Goal: Information Seeking & Learning: Understand process/instructions

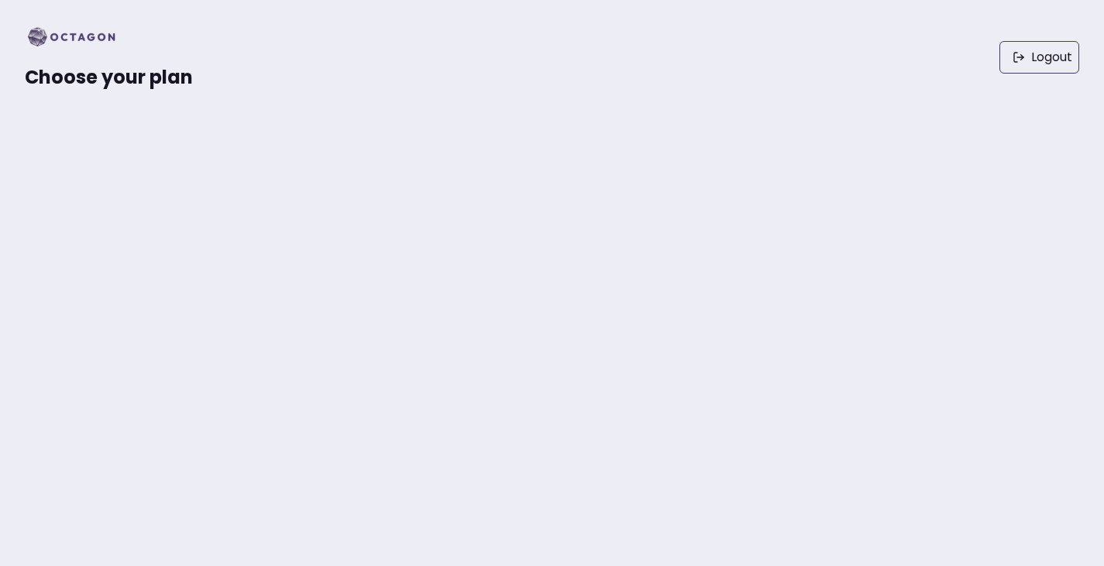
click at [87, 33] on img at bounding box center [76, 37] width 103 height 25
click at [91, 43] on img at bounding box center [76, 37] width 103 height 25
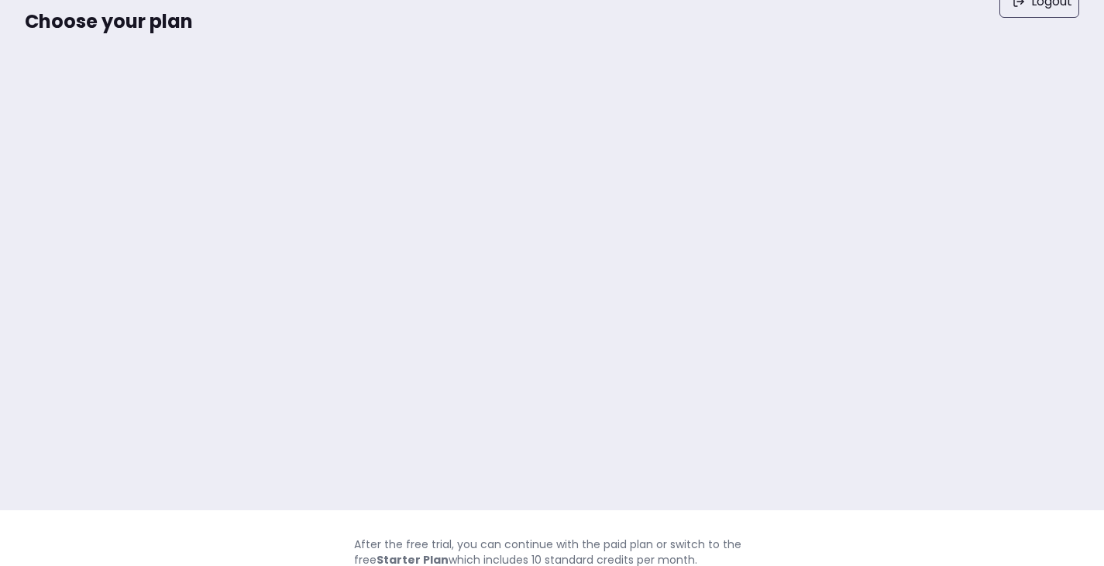
scroll to position [57, 0]
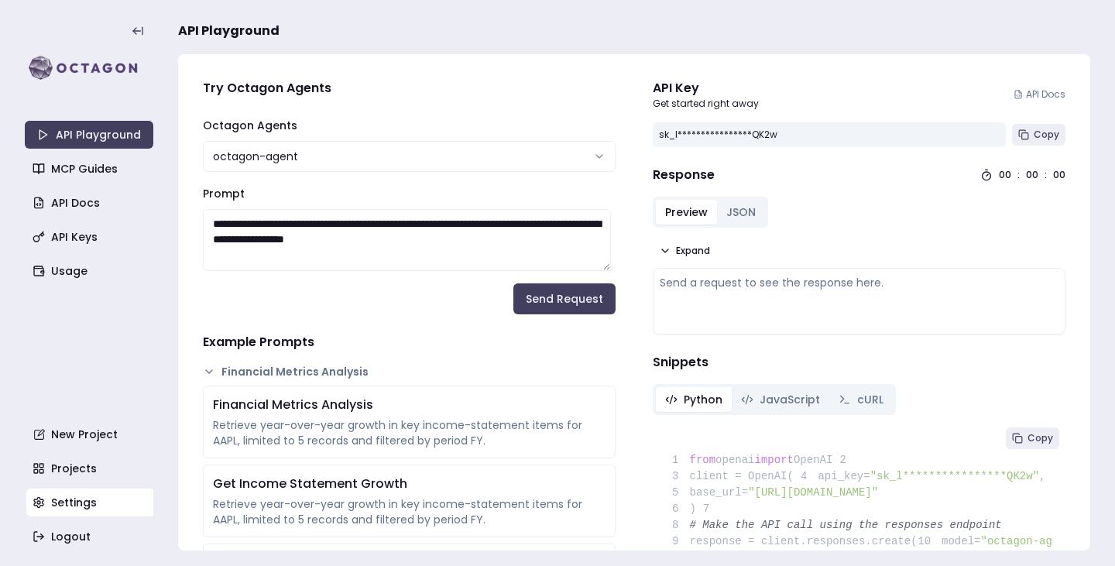
click at [72, 502] on link "Settings" at bounding box center [90, 503] width 129 height 28
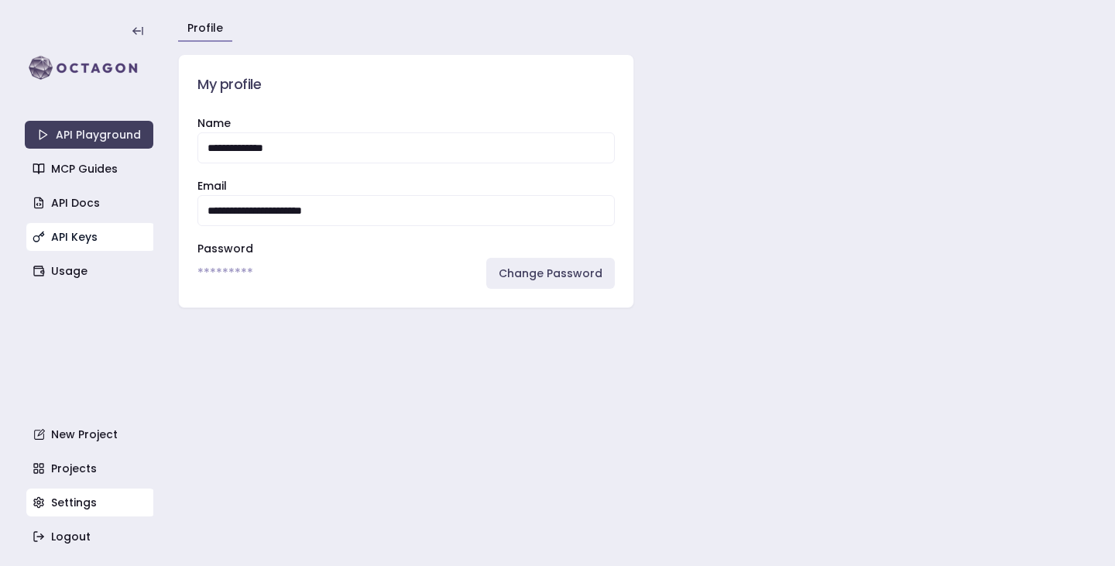
click at [79, 248] on link "API Keys" at bounding box center [90, 237] width 129 height 28
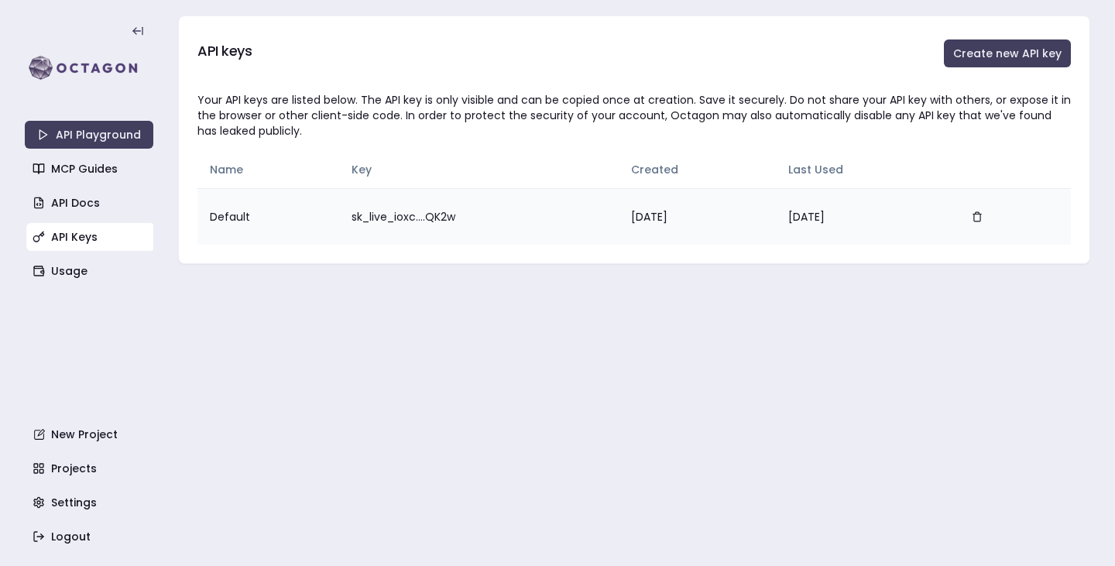
click at [429, 222] on td "sk_live_ioxc....QK2w" at bounding box center [479, 216] width 280 height 57
click at [343, 211] on td "sk_live_ioxc....QK2w" at bounding box center [479, 216] width 280 height 57
click at [344, 211] on td "sk_live_ioxc....QK2w" at bounding box center [479, 216] width 280 height 57
click at [992, 222] on button "button" at bounding box center [977, 216] width 31 height 31
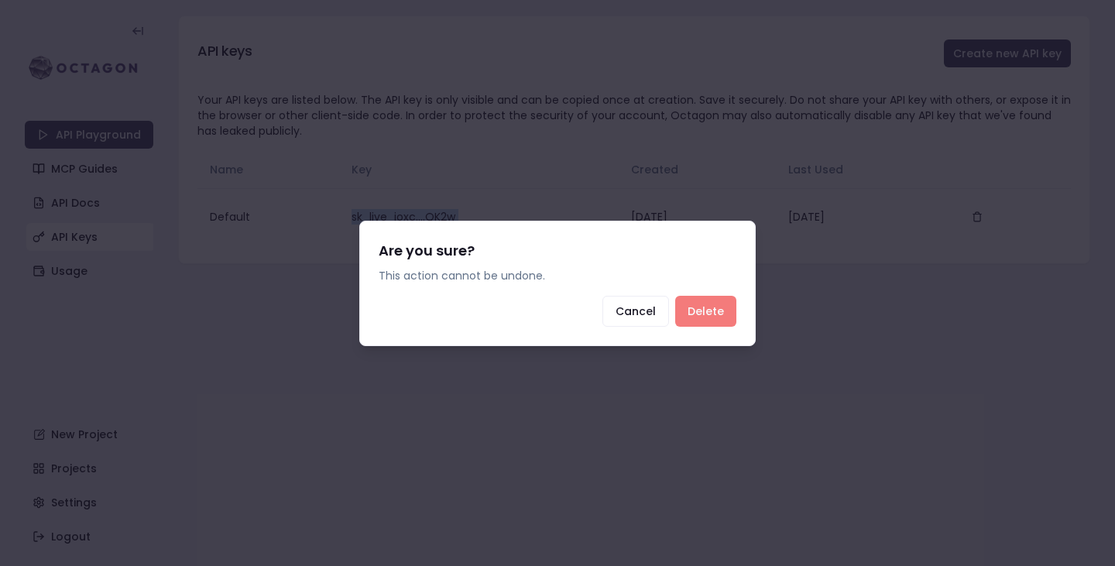
click at [709, 306] on button "Delete" at bounding box center [705, 311] width 61 height 31
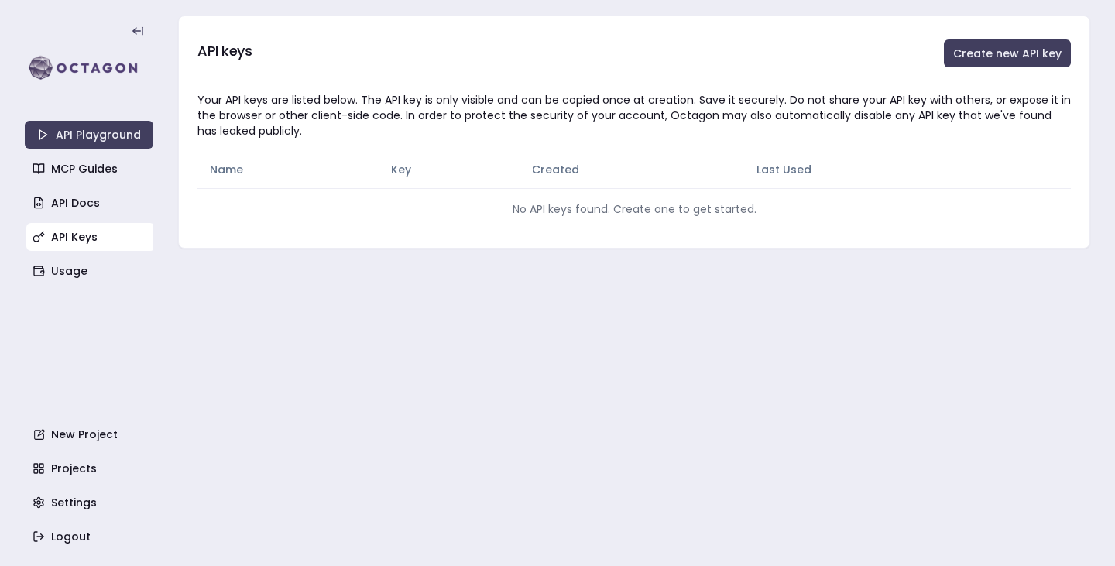
click at [448, 316] on main "API keys Create new API key Your API keys are listed below. The API key is only…" at bounding box center [634, 283] width 912 height 566
click at [72, 511] on link "Settings" at bounding box center [90, 503] width 129 height 28
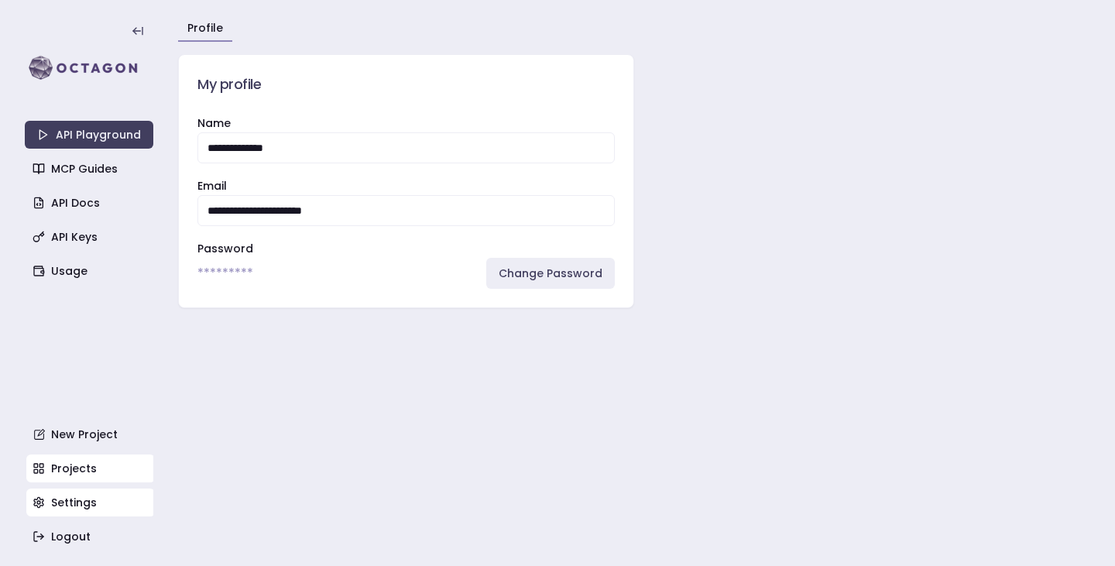
click at [74, 472] on link "Projects" at bounding box center [90, 469] width 129 height 28
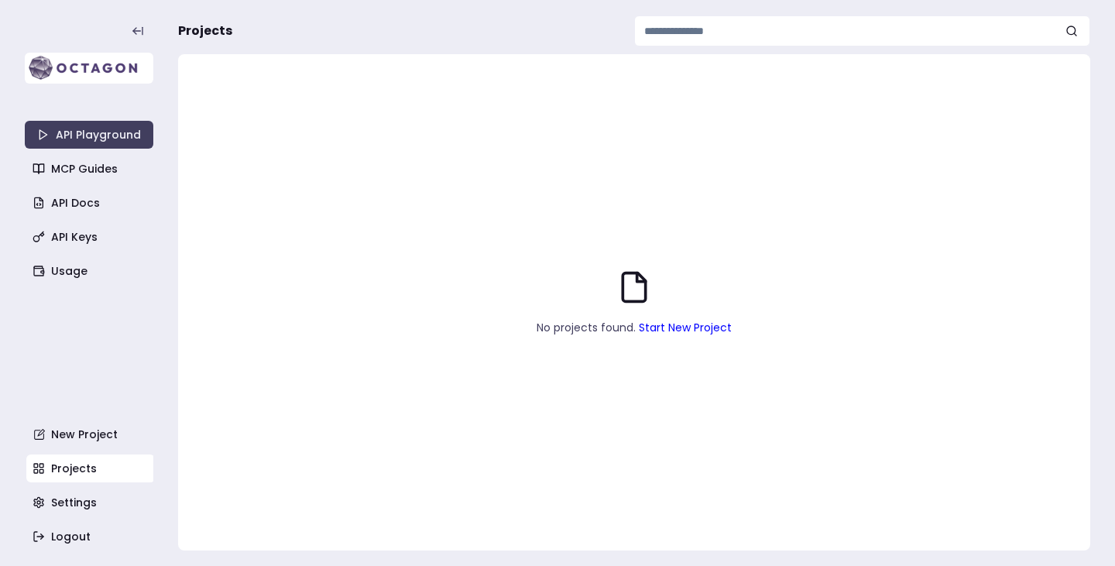
click at [85, 74] on img at bounding box center [89, 68] width 129 height 31
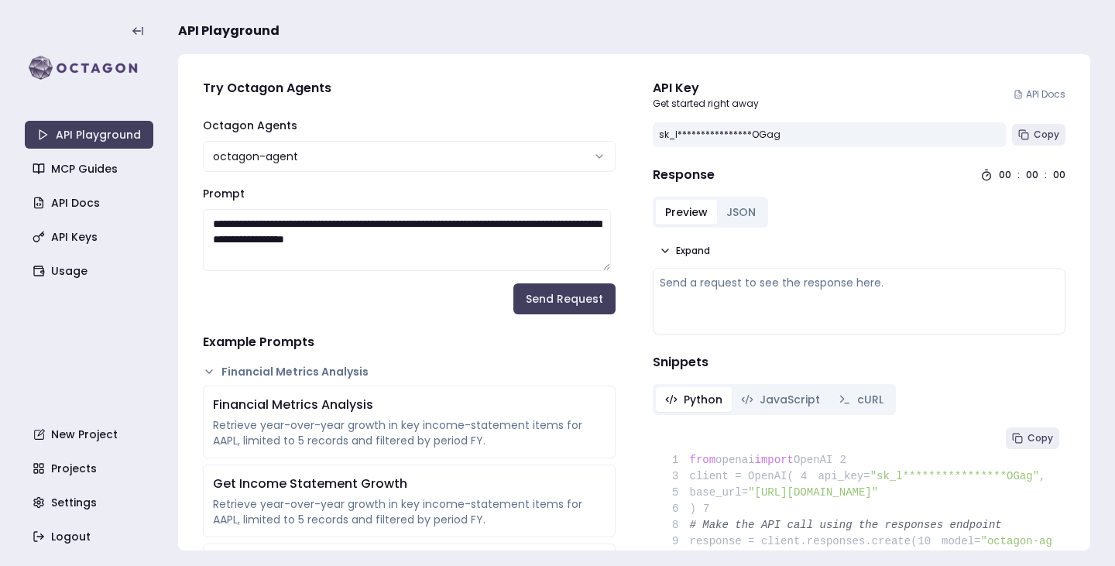
click at [768, 132] on div "**********" at bounding box center [829, 134] width 353 height 25
click at [121, 176] on link "MCP Guides" at bounding box center [90, 169] width 129 height 28
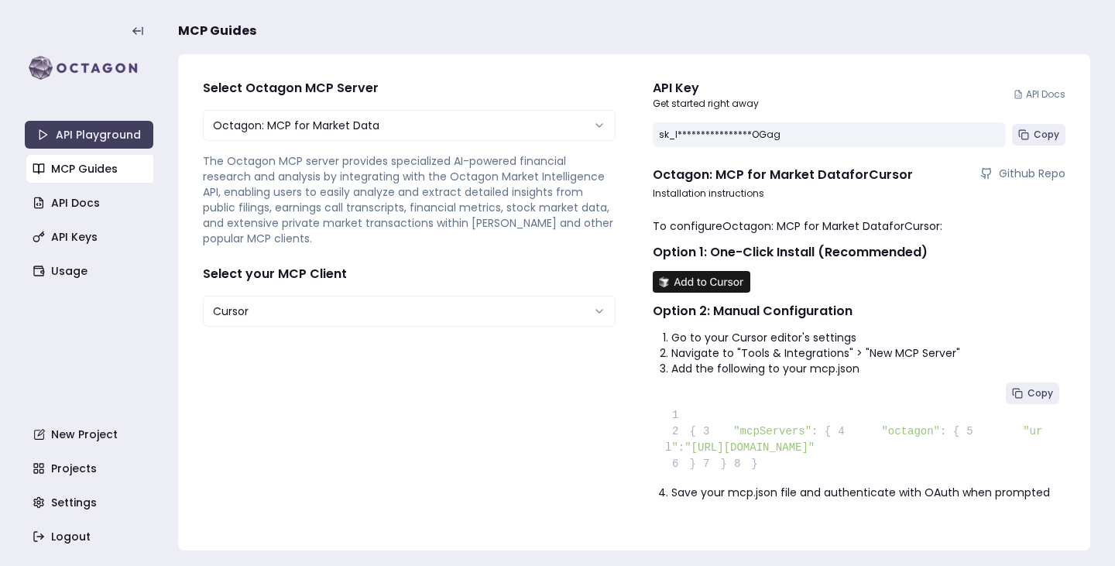
scroll to position [39, 0]
drag, startPoint x: 962, startPoint y: 444, endPoint x: 767, endPoint y: 442, distance: 195.2
click at [767, 442] on span ""[URL][DOMAIN_NAME]"" at bounding box center [750, 447] width 130 height 12
copy span "[URL][DOMAIN_NAME]"
click at [74, 232] on link "API Keys" at bounding box center [90, 237] width 129 height 28
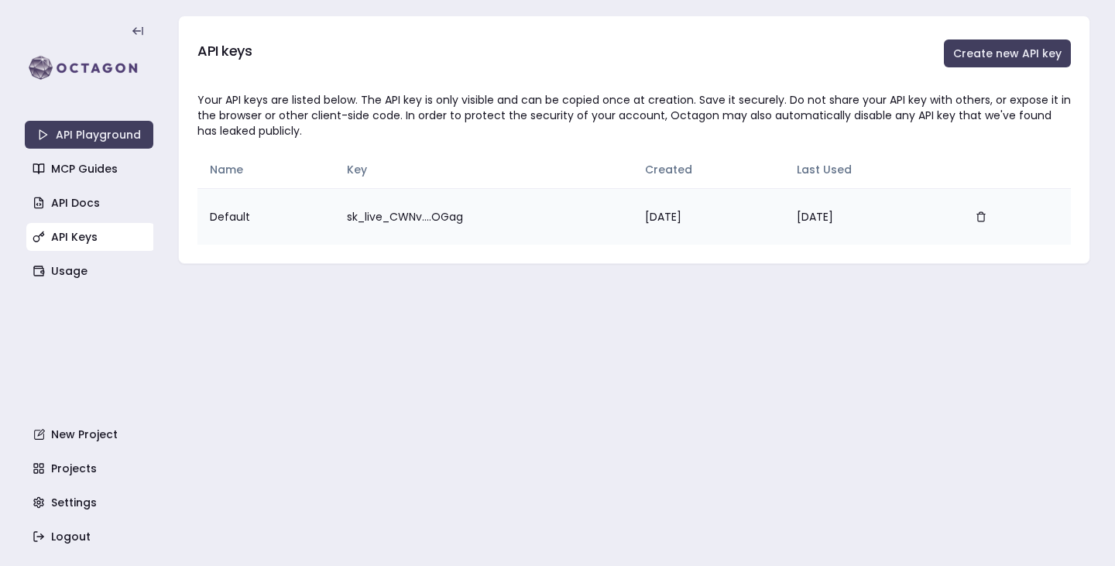
click at [422, 218] on td "sk_live_CWNv....OGag" at bounding box center [483, 216] width 297 height 57
click at [452, 218] on td "sk_live_CWNv....OGag" at bounding box center [483, 216] width 297 height 57
click at [93, 160] on link "MCP Guides" at bounding box center [90, 169] width 129 height 28
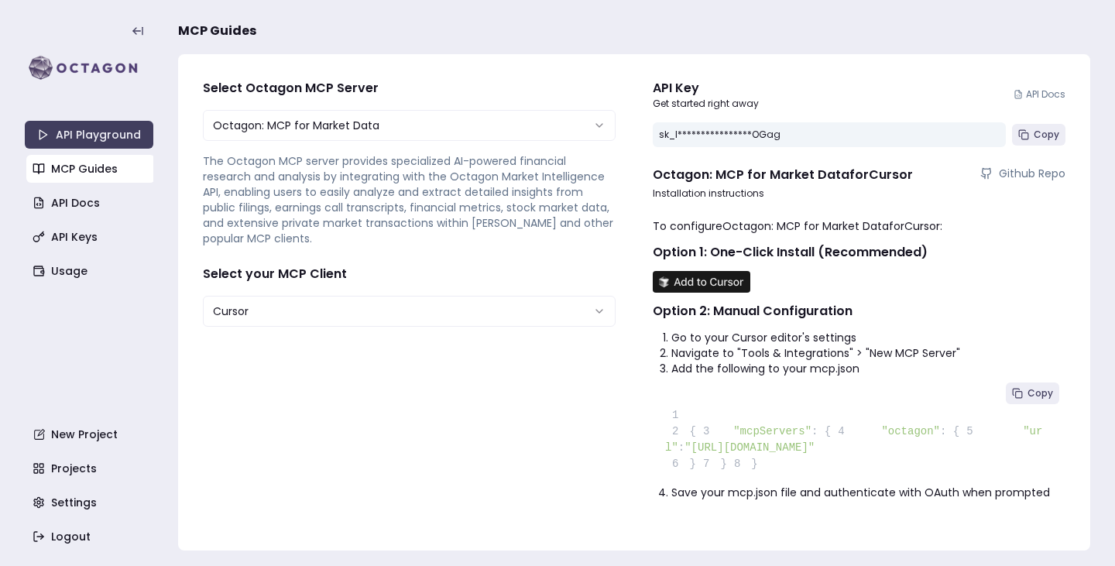
scroll to position [39, 0]
drag, startPoint x: 963, startPoint y: 442, endPoint x: 768, endPoint y: 444, distance: 195.2
click at [768, 444] on span ""[URL][DOMAIN_NAME]"" at bounding box center [750, 447] width 130 height 12
copy span "[URL][DOMAIN_NAME]"
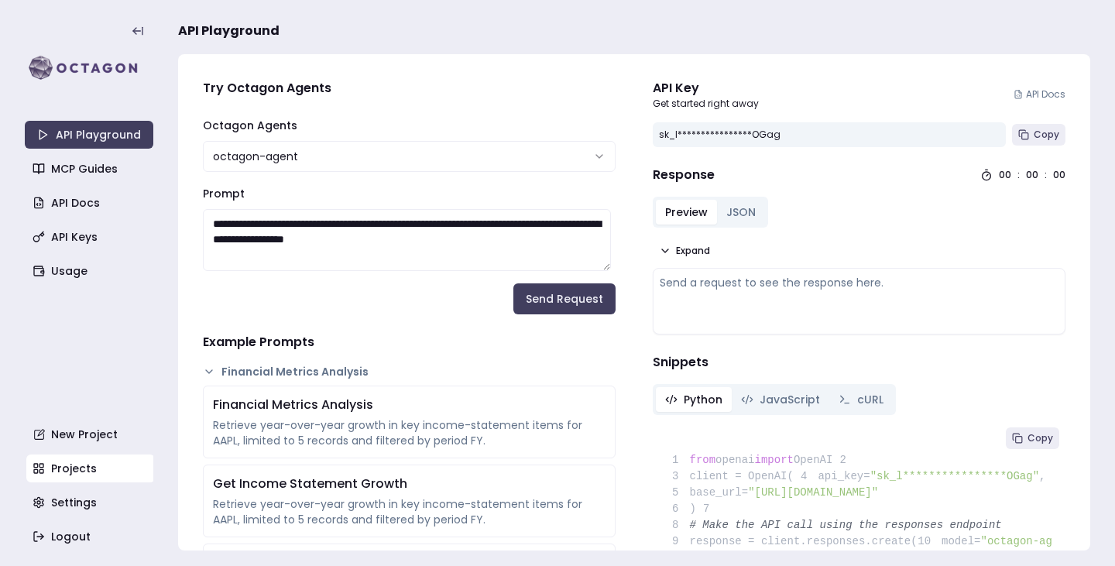
click at [63, 476] on link "Projects" at bounding box center [90, 469] width 129 height 28
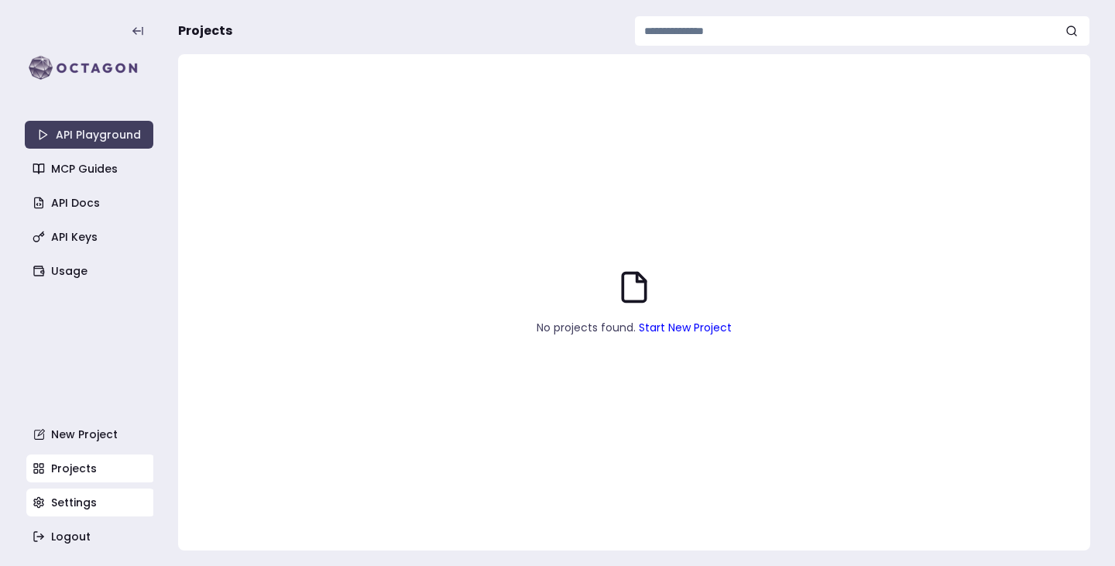
click at [84, 500] on link "Settings" at bounding box center [90, 503] width 129 height 28
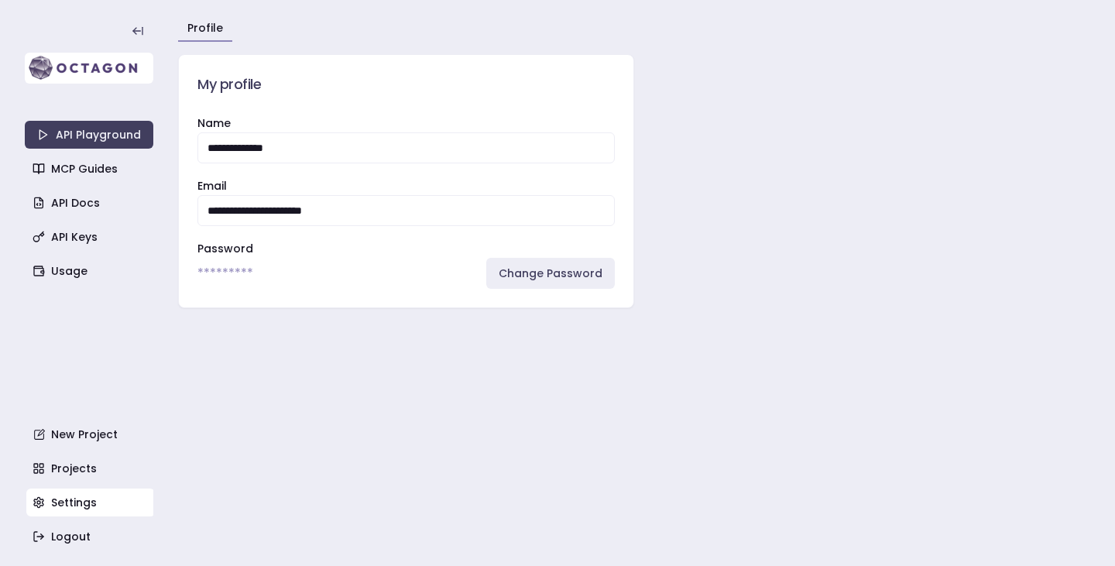
click at [104, 69] on img at bounding box center [89, 68] width 129 height 31
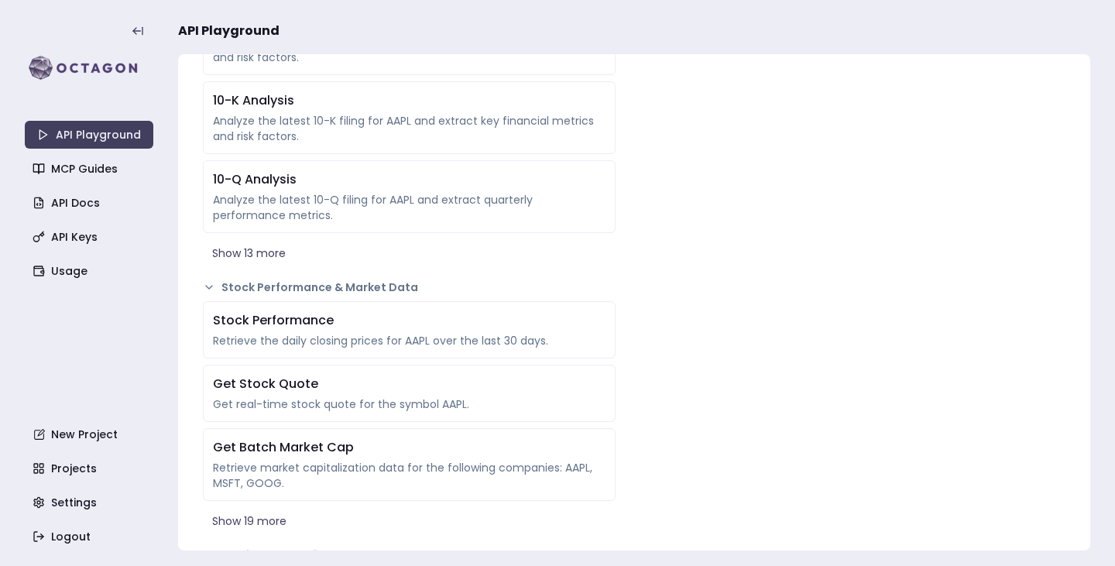
scroll to position [774, 0]
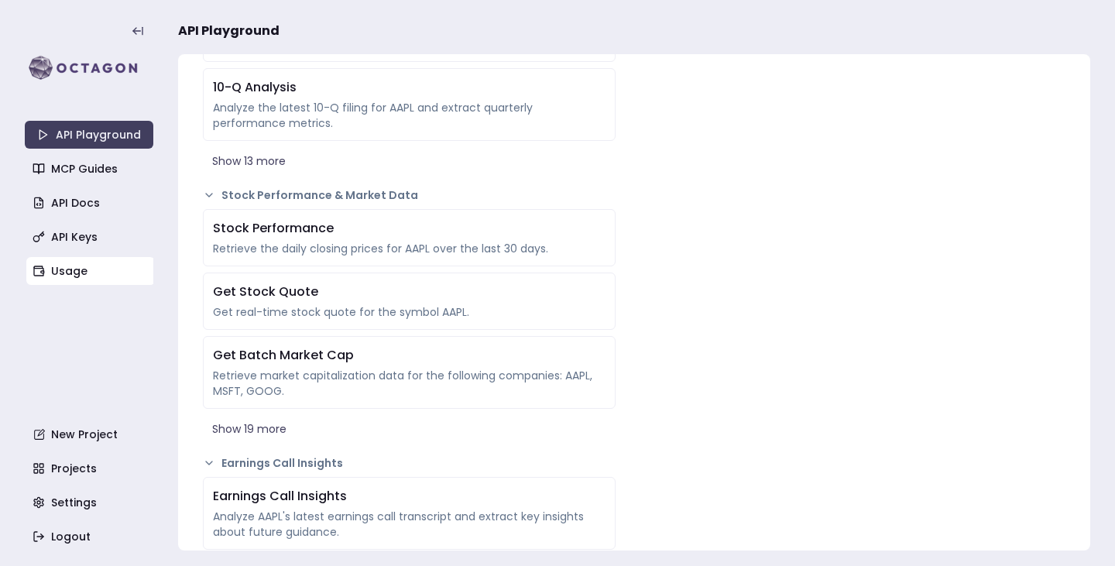
click at [59, 266] on link "Usage" at bounding box center [90, 271] width 129 height 28
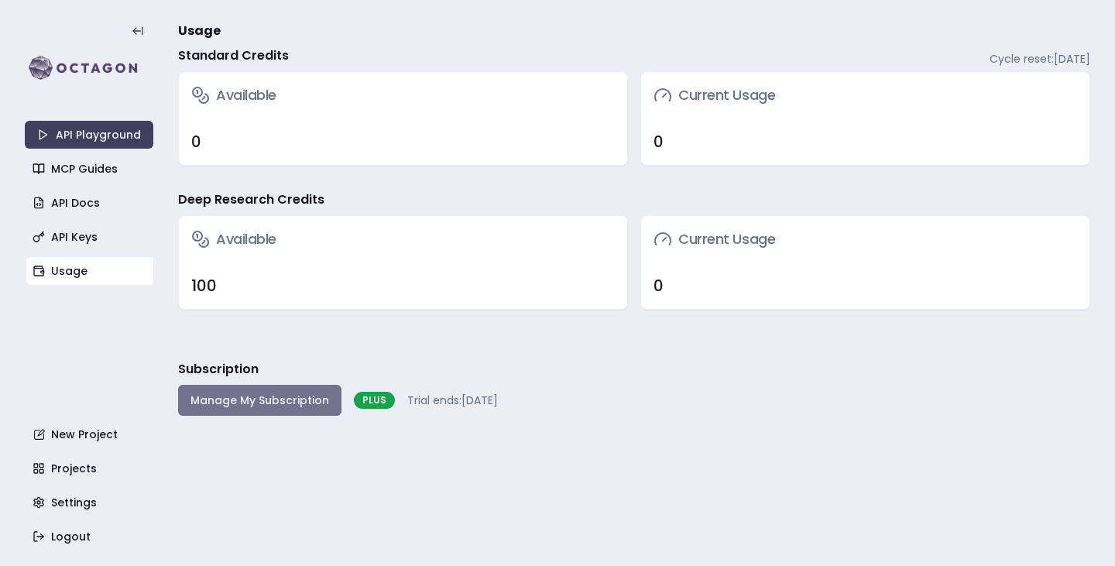
click at [297, 413] on button "Manage My Subscription" at bounding box center [259, 400] width 163 height 31
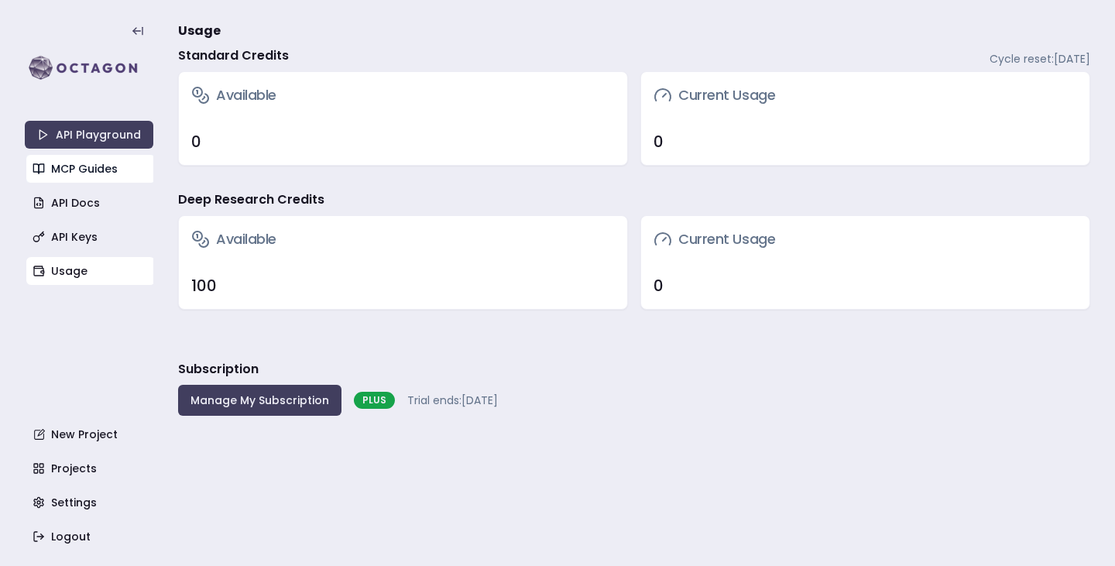
click at [88, 160] on link "MCP Guides" at bounding box center [90, 169] width 129 height 28
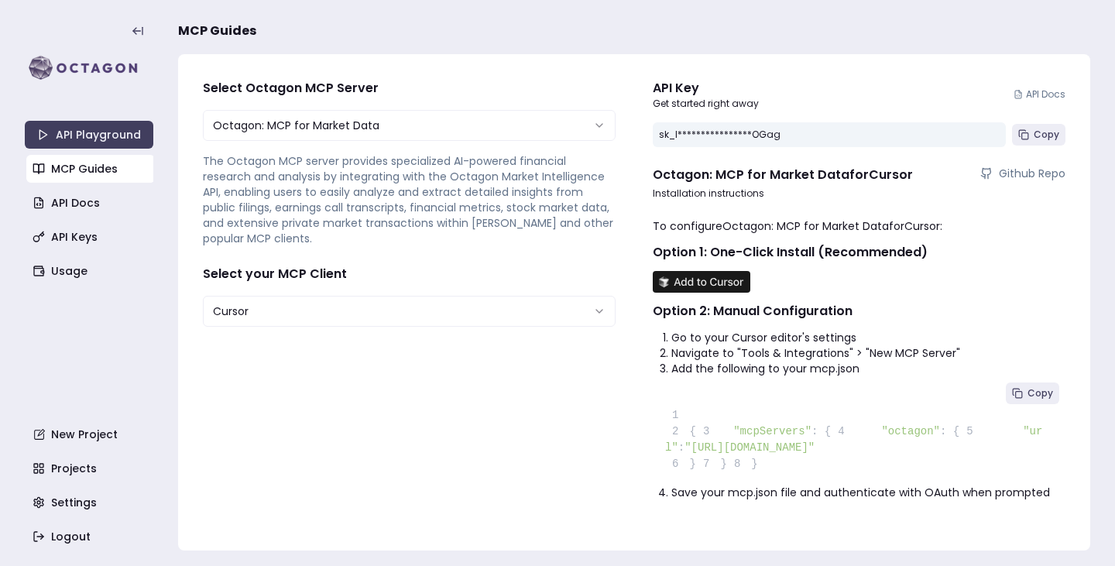
scroll to position [39, 0]
drag, startPoint x: 965, startPoint y: 442, endPoint x: 767, endPoint y: 448, distance: 198.4
click at [767, 448] on pre "1 2 { 3 "mcpServers" : { 4 "octagon" : { 5 "url" : "[URL][DOMAIN_NAME]" 6 } 7 }…" at bounding box center [859, 430] width 413 height 108
copy span "[URL][DOMAIN_NAME]"
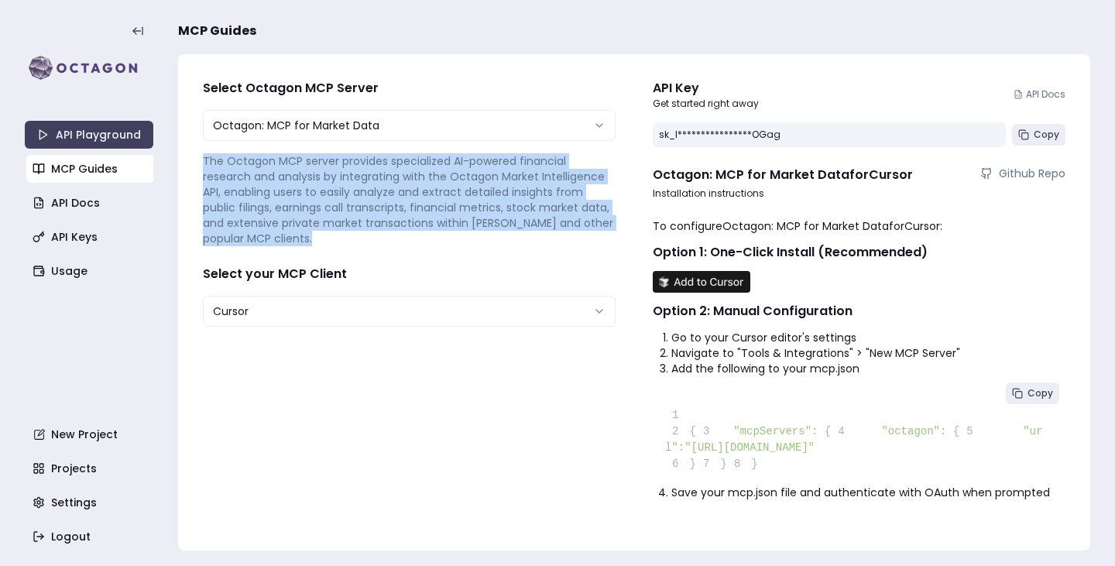
drag, startPoint x: 340, startPoint y: 199, endPoint x: 201, endPoint y: 125, distance: 157.6
click at [203, 153] on p "The Octagon MCP server provides specialized AI-powered financial research and a…" at bounding box center [409, 199] width 413 height 93
click at [334, 269] on html "**********" at bounding box center [557, 283] width 1115 height 566
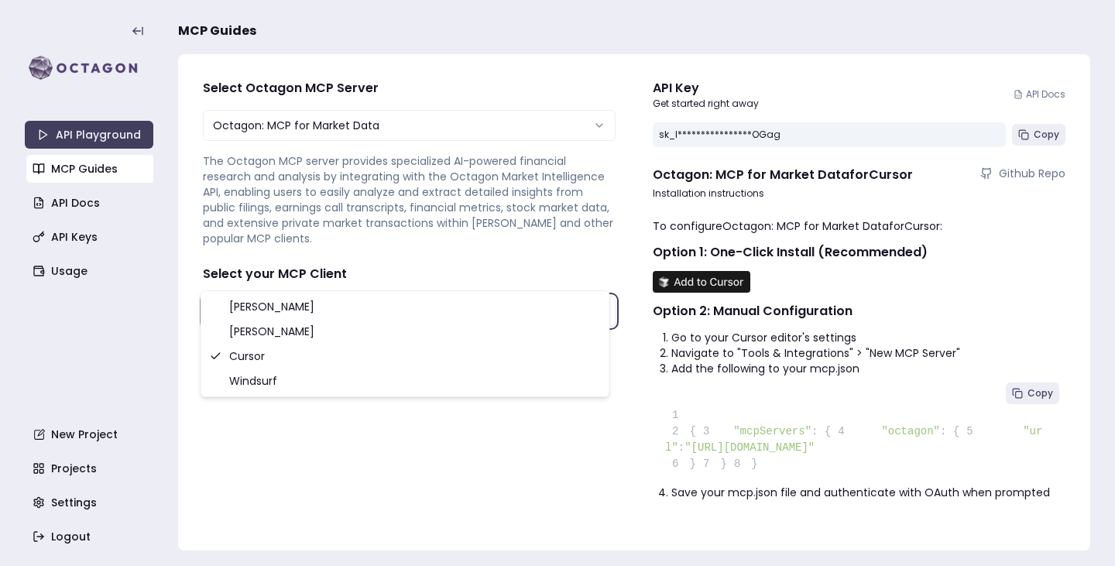
click at [334, 269] on html "**********" at bounding box center [557, 283] width 1115 height 566
drag, startPoint x: 333, startPoint y: 195, endPoint x: 283, endPoint y: 181, distance: 52.2
click at [283, 181] on p "The Octagon MCP server provides specialized AI-powered financial research and a…" at bounding box center [409, 199] width 413 height 93
click at [344, 195] on p "The Octagon MCP server provides specialized AI-powered financial research and a…" at bounding box center [409, 199] width 413 height 93
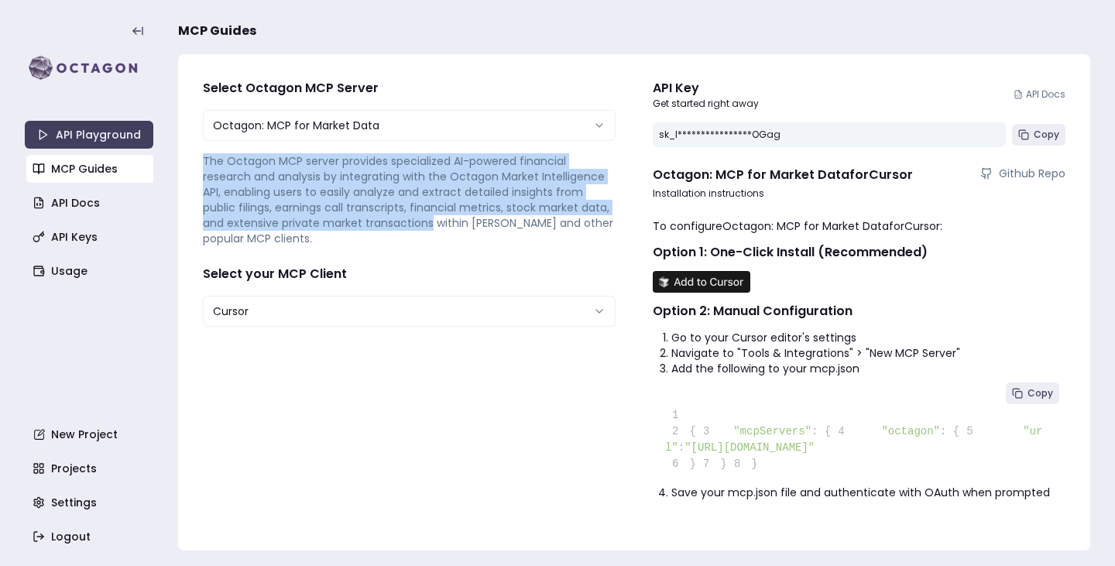
drag, startPoint x: 428, startPoint y: 182, endPoint x: 200, endPoint y: 127, distance: 235.0
click at [200, 127] on div "**********" at bounding box center [410, 303] width 438 height 472
copy p "The Octagon MCP server provides specialized AI-powered financial research and a…"
click at [534, 86] on html "**********" at bounding box center [557, 283] width 1115 height 566
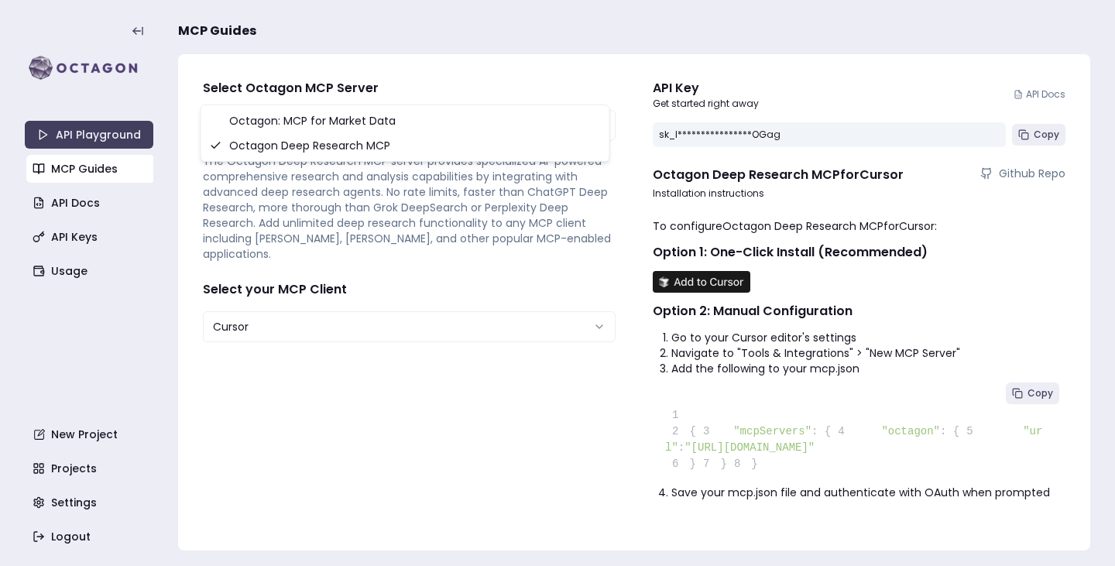
click at [318, 86] on html "**********" at bounding box center [557, 283] width 1115 height 566
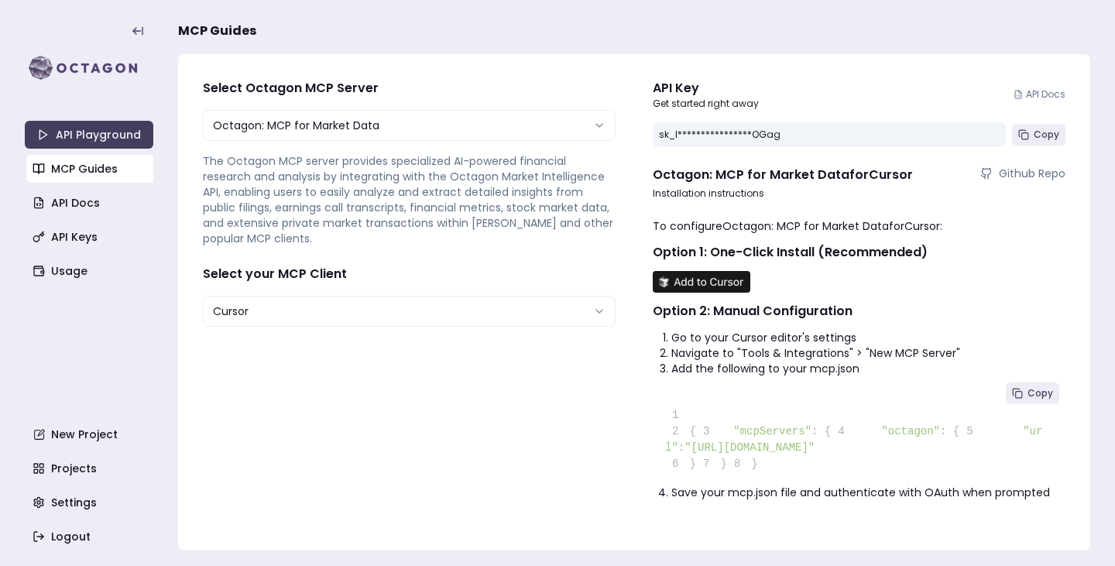
click at [482, 91] on html "**********" at bounding box center [557, 283] width 1115 height 566
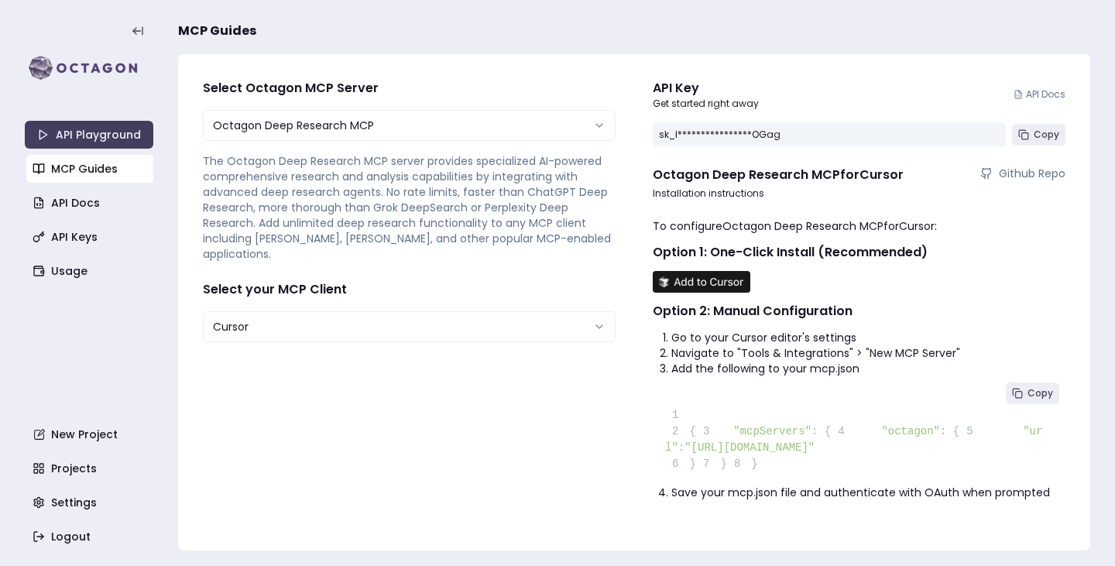
click at [455, 91] on html "**********" at bounding box center [557, 283] width 1115 height 566
select select "**********"
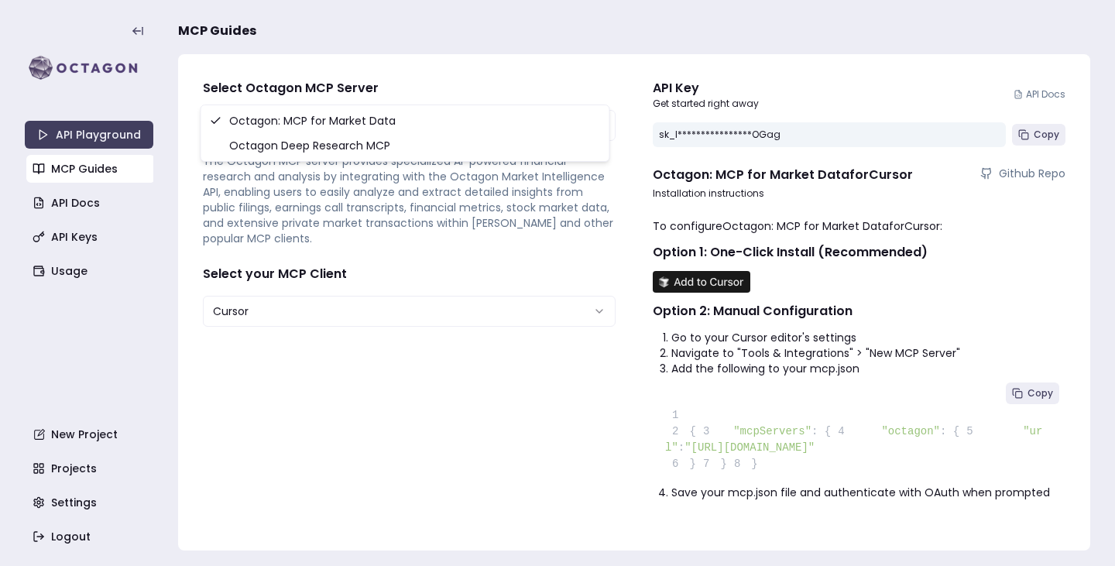
click at [388, 78] on html "**********" at bounding box center [557, 283] width 1115 height 566
click at [428, 225] on html "**********" at bounding box center [557, 283] width 1115 height 566
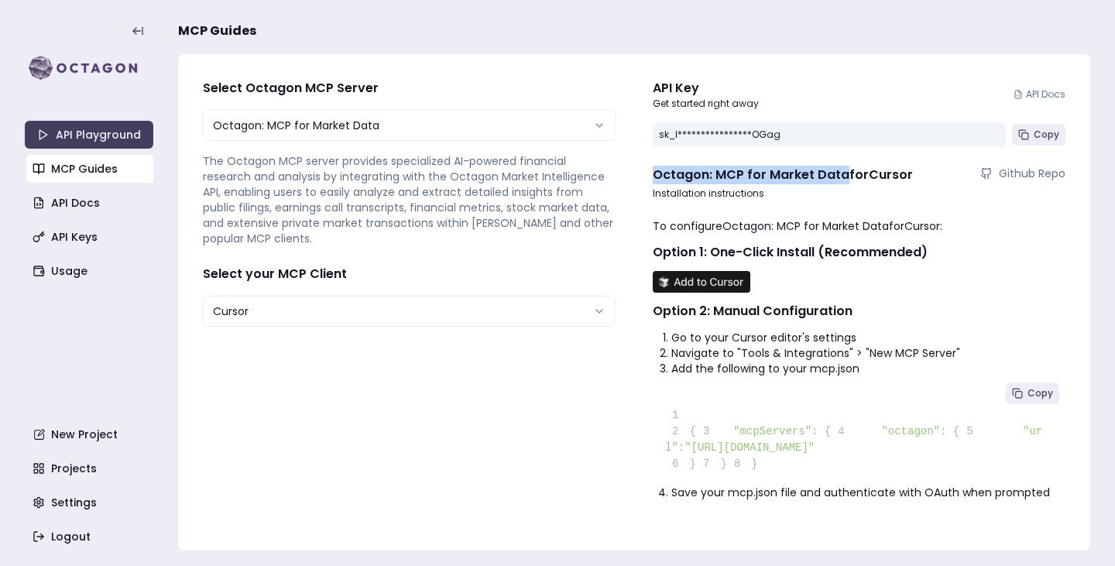
drag, startPoint x: 834, startPoint y: 136, endPoint x: 646, endPoint y: 139, distance: 188.2
click at [653, 166] on h4 "Octagon: MCP for Market Data for Cursor" at bounding box center [783, 175] width 260 height 19
copy h4 "Octagon: MCP for Market Data"
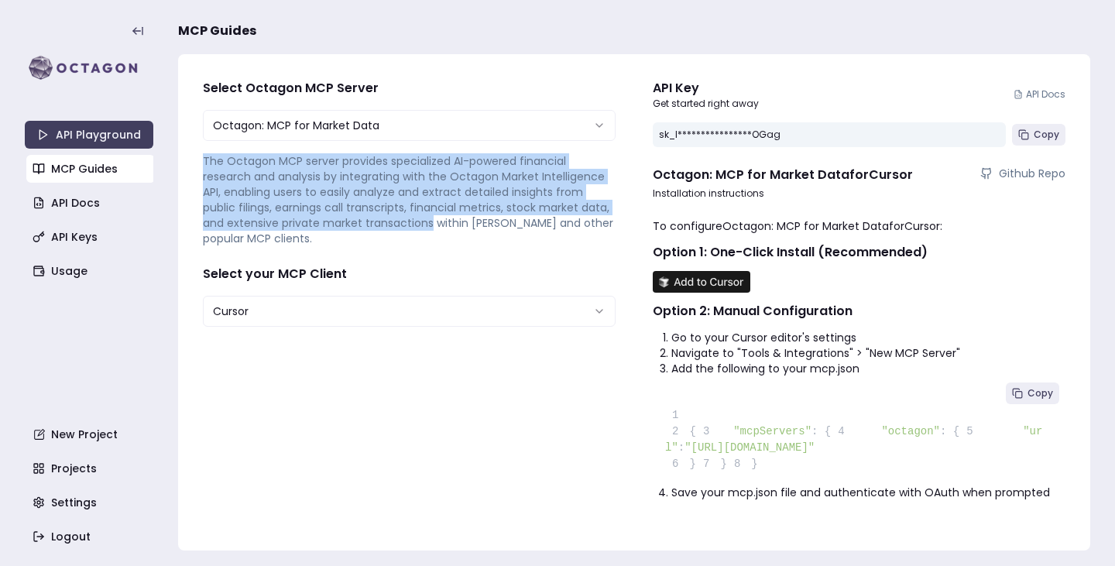
drag, startPoint x: 427, startPoint y: 186, endPoint x: 202, endPoint y: 129, distance: 231.8
click at [203, 153] on p "The Octagon MCP server provides specialized AI-powered financial research and a…" at bounding box center [409, 199] width 413 height 93
copy p "The Octagon MCP server provides specialized AI-powered financial research and a…"
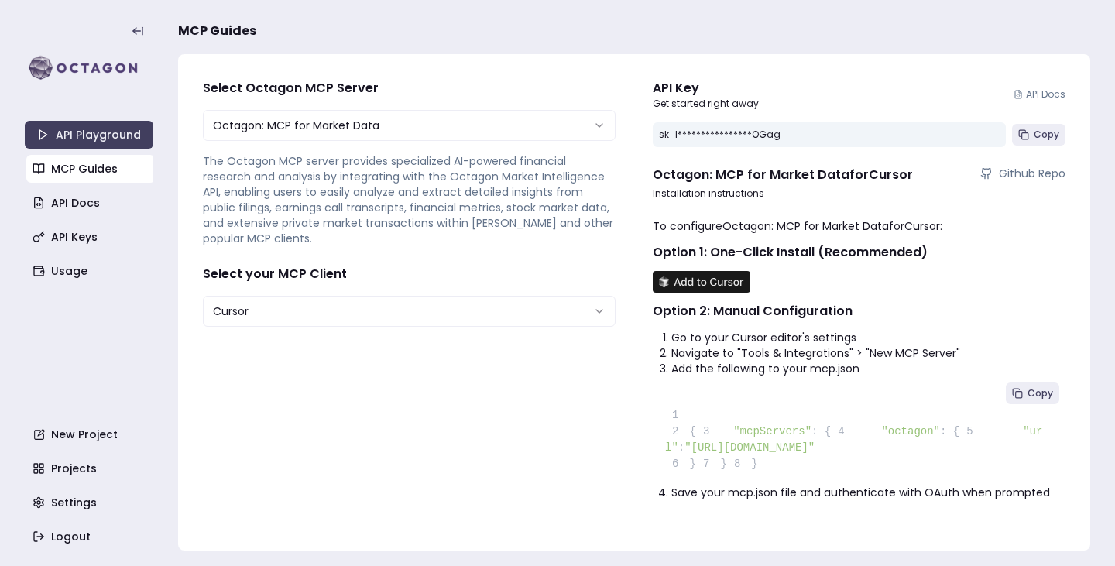
click at [847, 376] on pre "1 2 { 3 "mcpServers" : { 4 "octagon" : { 5 "url" : "[URL][DOMAIN_NAME]" 6 } 7 }…" at bounding box center [859, 430] width 413 height 108
drag, startPoint x: 962, startPoint y: 441, endPoint x: 767, endPoint y: 444, distance: 195.2
click at [767, 444] on span ""[URL][DOMAIN_NAME]"" at bounding box center [750, 447] width 130 height 12
copy span "[URL][DOMAIN_NAME]"
click at [752, 459] on pre "1 2 { 3 "mcpServers" : { 4 "octagon" : { 5 "url" : "[URL][DOMAIN_NAME]" 6 } 7 }…" at bounding box center [859, 430] width 413 height 108
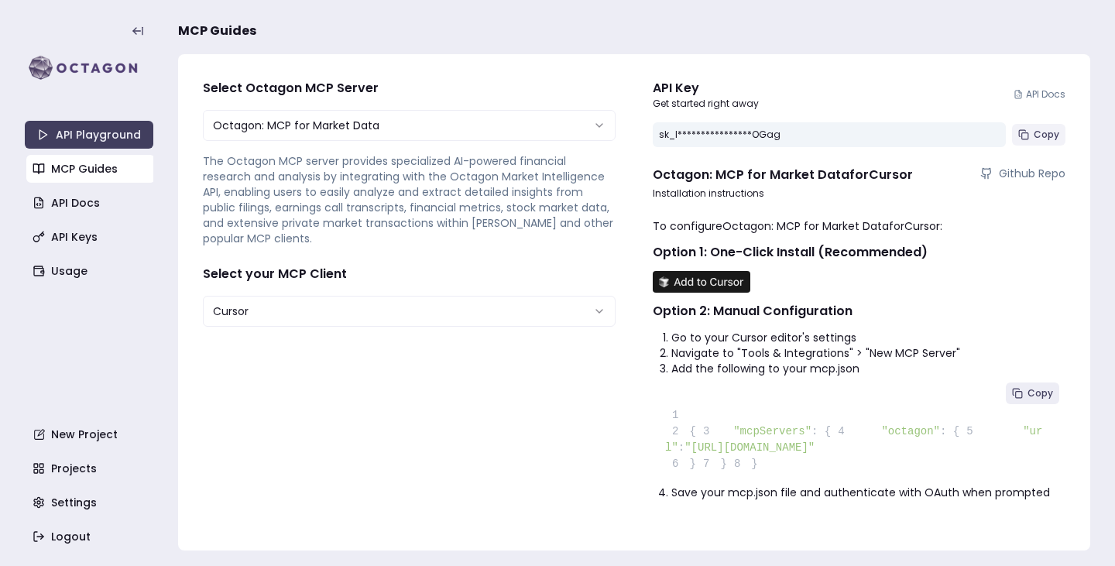
click at [1029, 124] on button "Copy" at bounding box center [1038, 135] width 53 height 22
click at [1003, 166] on span "Github Repo" at bounding box center [1032, 173] width 67 height 15
drag, startPoint x: 961, startPoint y: 441, endPoint x: 767, endPoint y: 440, distance: 194.4
click at [767, 441] on span ""[URL][DOMAIN_NAME]"" at bounding box center [750, 447] width 130 height 12
copy span "[URL][DOMAIN_NAME]"
